Goal: Use online tool/utility: Utilize a website feature to perform a specific function

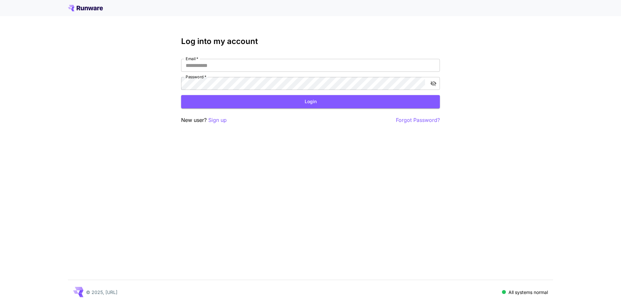
type input "**********"
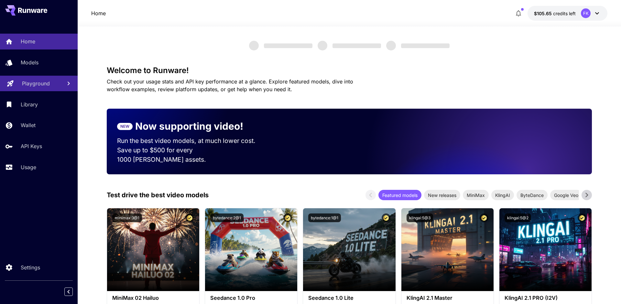
click at [43, 88] on link "Playground" at bounding box center [39, 84] width 78 height 16
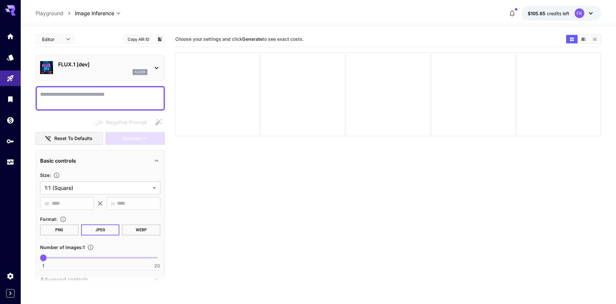
click at [105, 67] on p "FLUX.1 [dev]" at bounding box center [102, 64] width 89 height 8
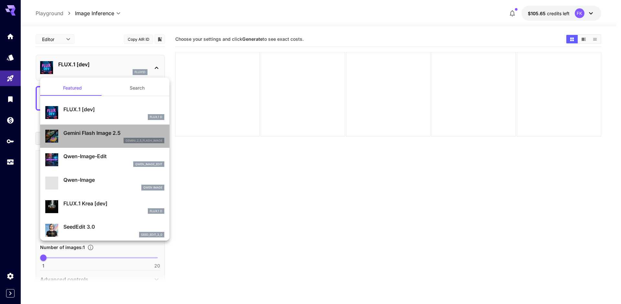
click at [105, 130] on p "Gemini Flash Image 2.5" at bounding box center [113, 133] width 101 height 8
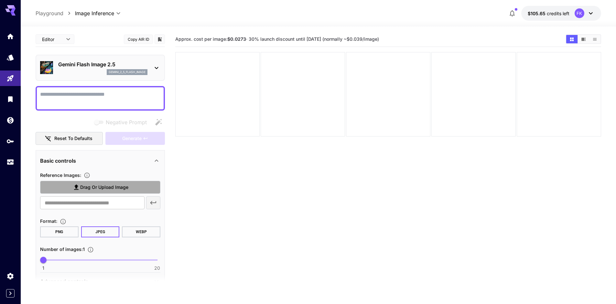
click at [90, 187] on span "Drag or upload image" at bounding box center [104, 187] width 48 height 8
click at [0, 0] on input "Drag or upload image" at bounding box center [0, 0] width 0 height 0
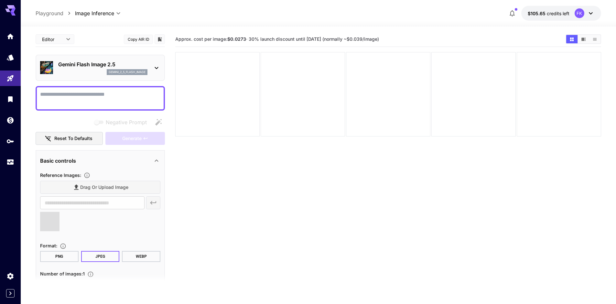
click at [113, 93] on textarea "Negative Prompt" at bounding box center [100, 99] width 120 height 16
type textarea "*"
type input "**********"
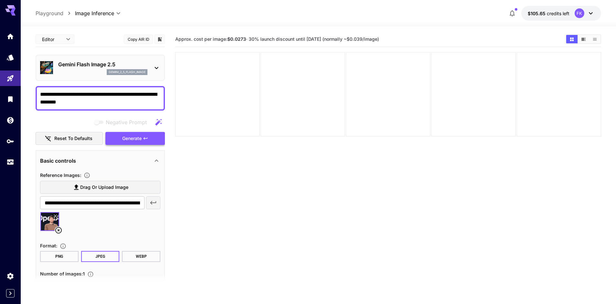
type textarea "**********"
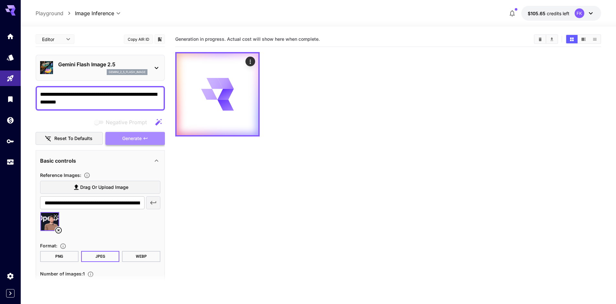
click at [135, 139] on span "Generate" at bounding box center [131, 139] width 19 height 8
click at [310, 115] on div at bounding box center [388, 94] width 426 height 84
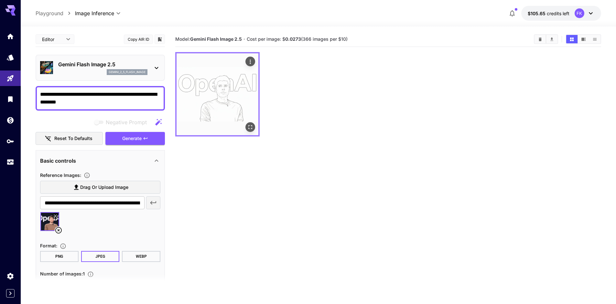
click at [249, 122] on img at bounding box center [218, 94] width 82 height 82
click at [254, 129] on button "Open in fullscreen" at bounding box center [250, 127] width 10 height 10
click at [55, 215] on icon at bounding box center [55, 216] width 4 height 4
click at [248, 60] on icon "Actions" at bounding box center [250, 62] width 6 height 6
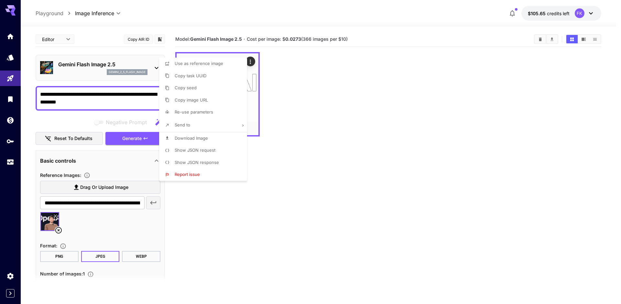
click at [265, 62] on div at bounding box center [310, 152] width 621 height 304
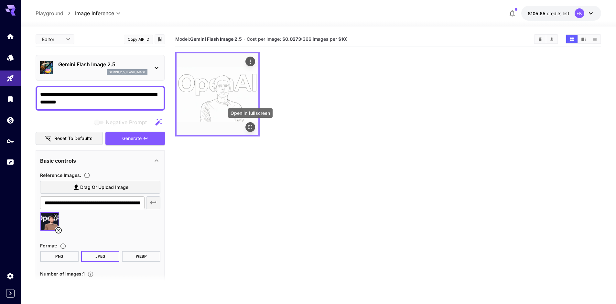
click at [251, 127] on icon "Open in fullscreen" at bounding box center [250, 127] width 6 height 6
click at [55, 216] on icon at bounding box center [55, 216] width 3 height 3
click at [249, 126] on icon "Open in fullscreen" at bounding box center [250, 127] width 6 height 6
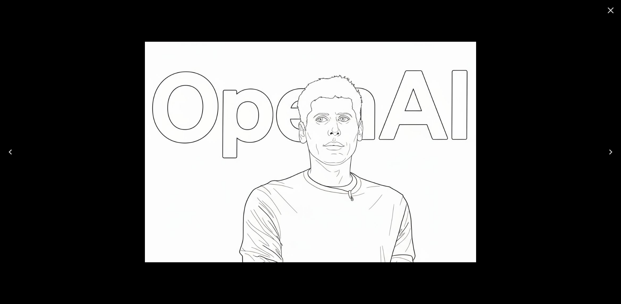
click at [609, 10] on icon "Close" at bounding box center [610, 10] width 10 height 10
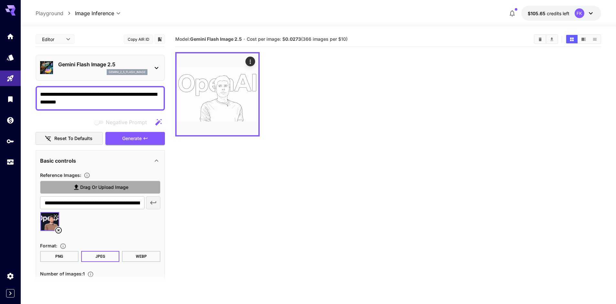
click at [94, 186] on span "Drag or upload image" at bounding box center [104, 187] width 48 height 8
click at [0, 0] on input "Drag or upload image" at bounding box center [0, 0] width 0 height 0
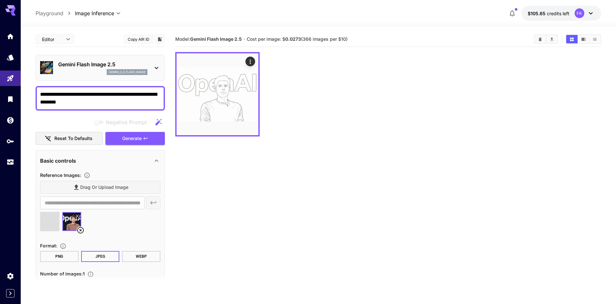
type input "**********"
click at [58, 230] on icon at bounding box center [58, 230] width 6 height 6
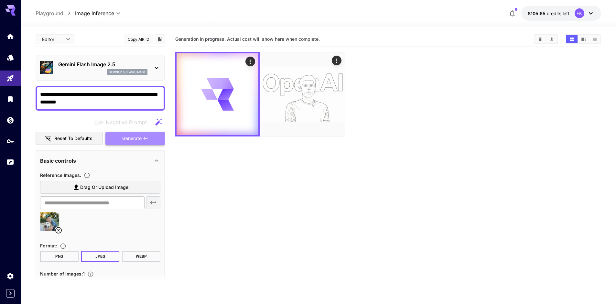
click at [136, 140] on span "Generate" at bounding box center [131, 139] width 19 height 8
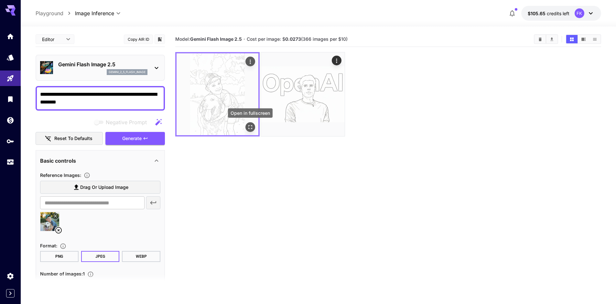
click at [248, 128] on icon "Open in fullscreen" at bounding box center [250, 127] width 6 height 6
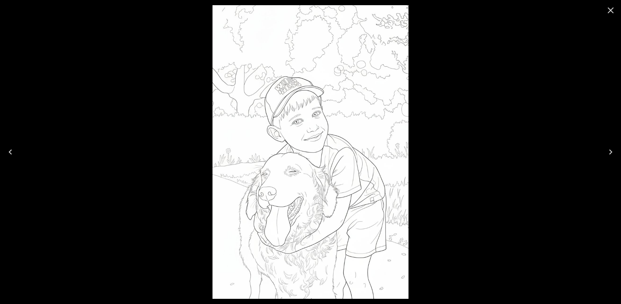
click at [610, 12] on icon "Close" at bounding box center [610, 10] width 10 height 10
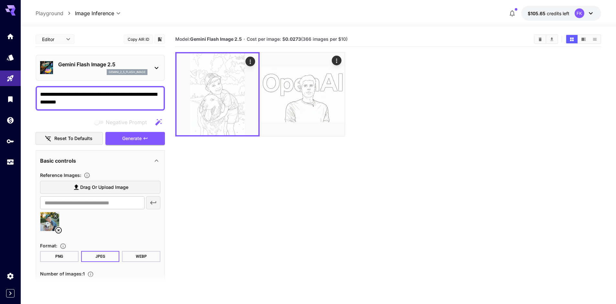
click at [55, 216] on icon at bounding box center [55, 216] width 4 height 4
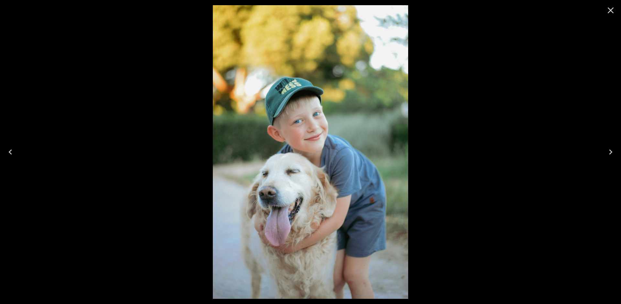
click at [614, 9] on icon "Close" at bounding box center [610, 10] width 10 height 10
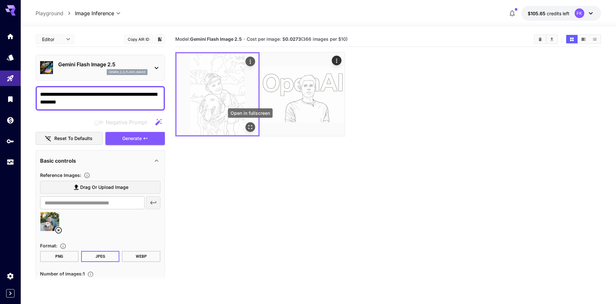
click at [248, 125] on icon "Open in fullscreen" at bounding box center [250, 127] width 6 height 6
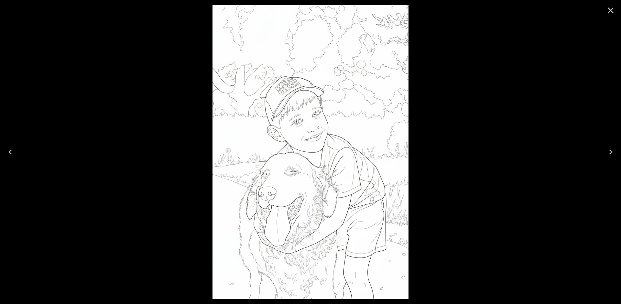
click at [609, 12] on icon "Close" at bounding box center [610, 10] width 10 height 10
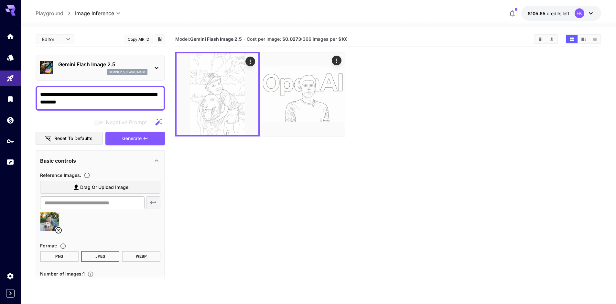
click at [114, 101] on textarea "**********" at bounding box center [100, 99] width 120 height 16
type textarea "**********"
click at [113, 139] on button "Generate" at bounding box center [135, 138] width 60 height 13
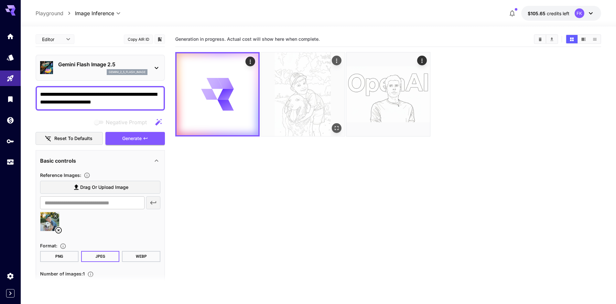
click at [299, 94] on img at bounding box center [303, 94] width 84 height 84
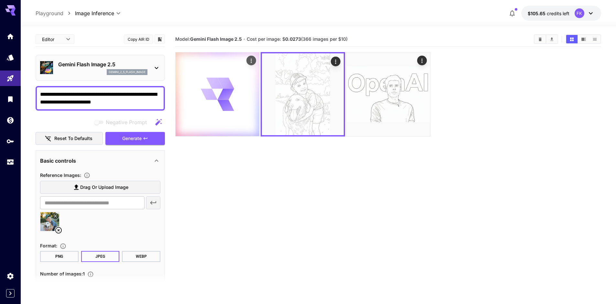
click at [241, 89] on div at bounding box center [218, 94] width 84 height 84
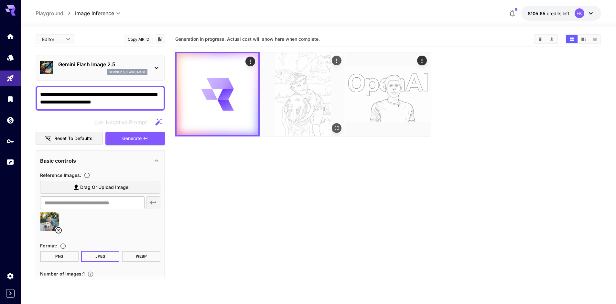
click at [310, 85] on img at bounding box center [303, 94] width 84 height 84
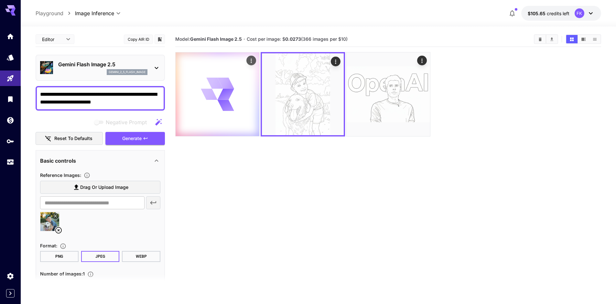
click at [212, 72] on div at bounding box center [218, 94] width 84 height 84
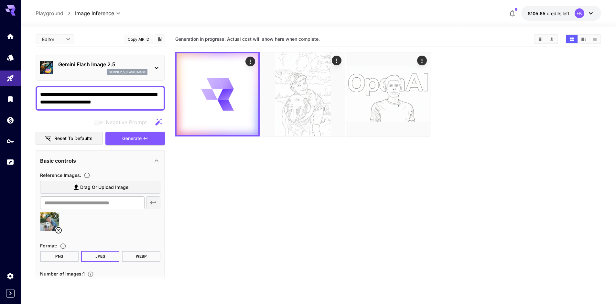
click at [347, 33] on div "Generation in progress. Actual cost will show here when complete." at bounding box center [388, 39] width 426 height 15
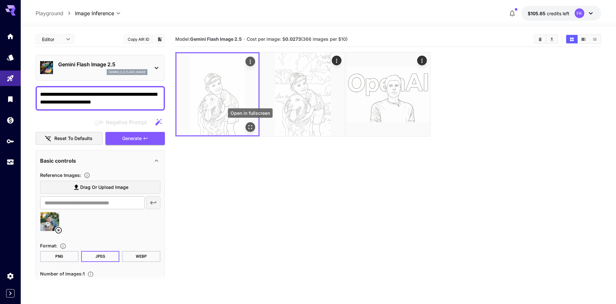
click at [252, 123] on button "Open in fullscreen" at bounding box center [250, 127] width 10 height 10
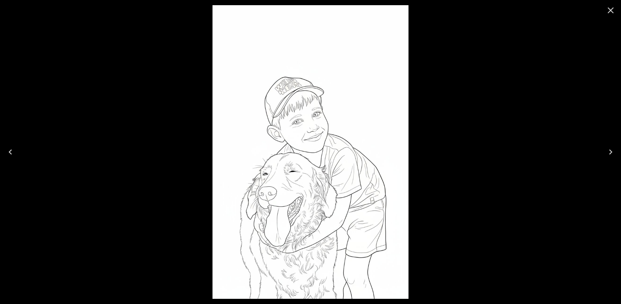
click at [610, 8] on icon "Close" at bounding box center [610, 10] width 10 height 10
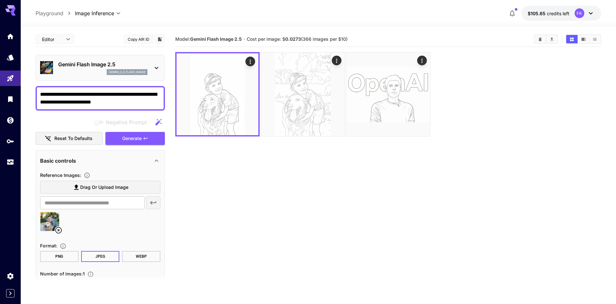
click at [57, 213] on button at bounding box center [55, 216] width 6 height 6
click at [250, 128] on icon "Open in fullscreen" at bounding box center [250, 127] width 6 height 6
click at [333, 121] on img at bounding box center [303, 94] width 84 height 84
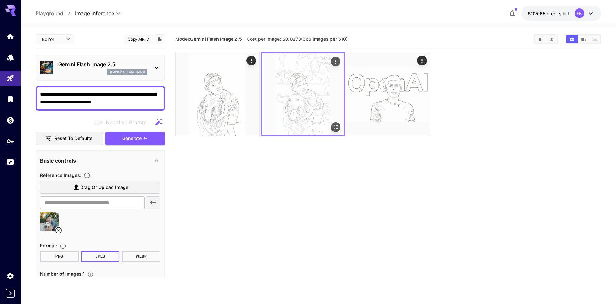
click at [338, 127] on icon "Open in fullscreen" at bounding box center [335, 127] width 6 height 6
